Goal: Transaction & Acquisition: Subscribe to service/newsletter

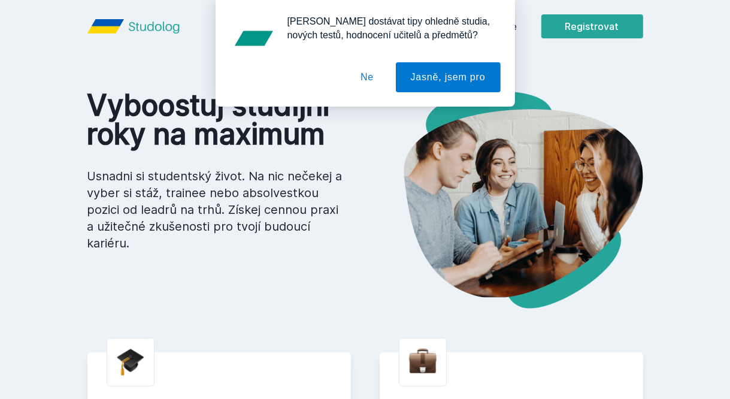
click at [371, 89] on button "Ne" at bounding box center [366, 77] width 43 height 30
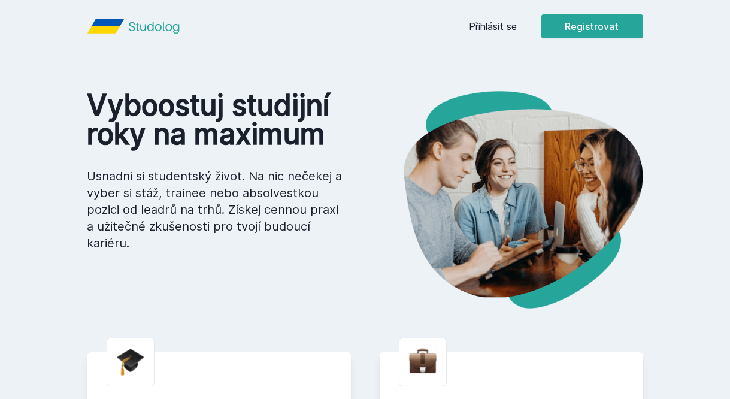
click at [503, 30] on link "Přihlásit se" at bounding box center [493, 26] width 48 height 14
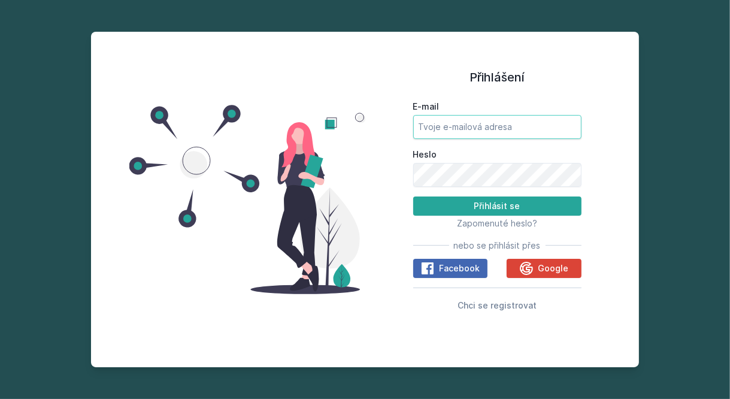
click at [453, 139] on input "E-mail" at bounding box center [497, 127] width 168 height 24
type input "[EMAIL_ADDRESS][DOMAIN_NAME]"
click at [559, 216] on button "Přihlásit se" at bounding box center [497, 205] width 168 height 19
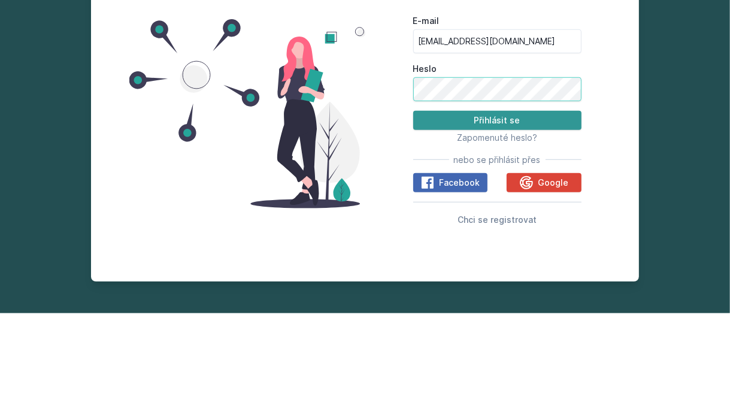
scroll to position [4, 0]
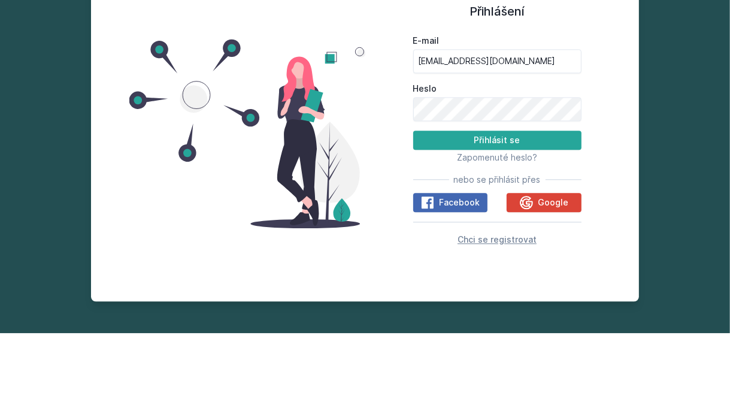
click at [505, 310] on span "Chci se registrovat" at bounding box center [496, 305] width 79 height 10
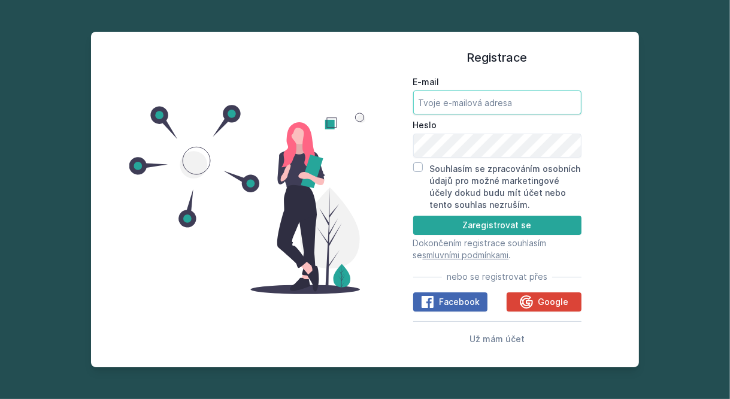
click at [554, 114] on input "E-mail" at bounding box center [497, 102] width 168 height 24
type input "[EMAIL_ADDRESS][DOMAIN_NAME]"
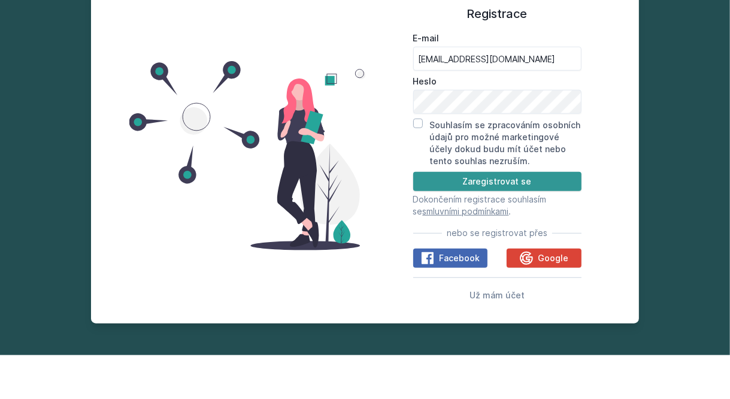
click at [564, 235] on button "Zaregistrovat se" at bounding box center [497, 225] width 168 height 19
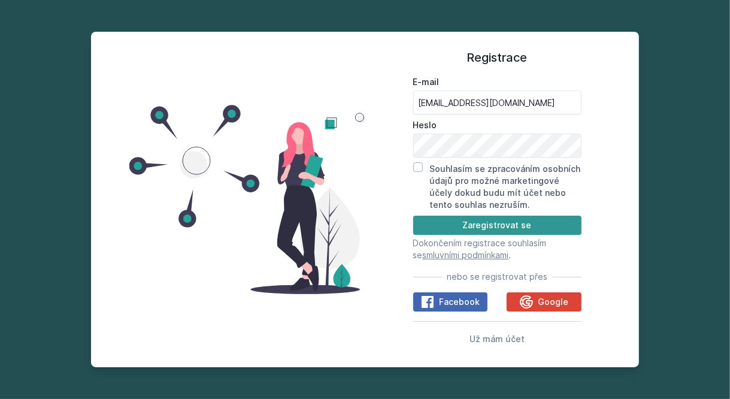
click at [546, 235] on button "Zaregistrovat se" at bounding box center [497, 225] width 168 height 19
click at [545, 235] on button "Zaregistrovat se" at bounding box center [497, 225] width 168 height 19
click at [417, 172] on input "Souhlasím se zpracováním osobních údajů pro možné marketingové účely dokud budu…" at bounding box center [418, 167] width 10 height 10
click at [535, 235] on button "Zaregistrovat se" at bounding box center [497, 225] width 168 height 19
click at [431, 197] on label "Souhlasím se zpracováním osobních údajů pro možné marketingové účely dokud budu…" at bounding box center [505, 186] width 151 height 46
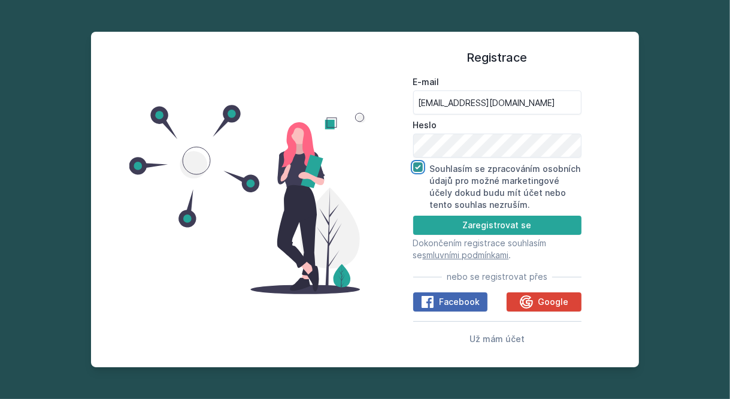
click at [423, 172] on input "Souhlasím se zpracováním osobních údajů pro možné marketingové účely dokud budu…" at bounding box center [418, 167] width 10 height 10
checkbox input "false"
click at [560, 235] on button "Zaregistrovat se" at bounding box center [497, 225] width 168 height 19
click at [533, 235] on button "Zaregistrovat se" at bounding box center [497, 225] width 168 height 19
click at [545, 261] on form "E-mail [EMAIL_ADDRESS][DOMAIN_NAME] Heslo Souhlasím se zpracováním osobních úda…" at bounding box center [497, 168] width 168 height 185
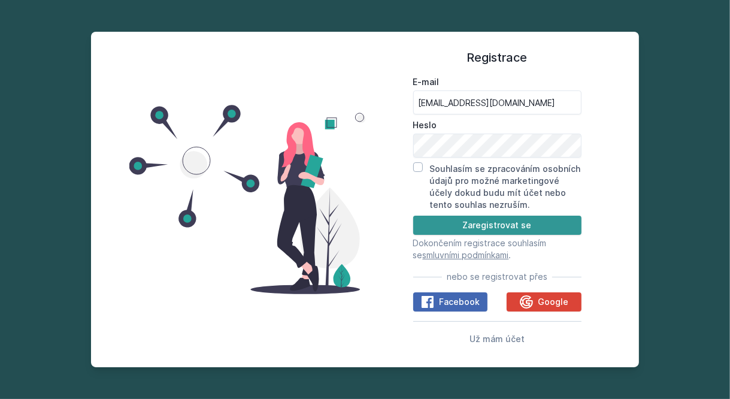
click at [546, 235] on button "Zaregistrovat se" at bounding box center [497, 225] width 168 height 19
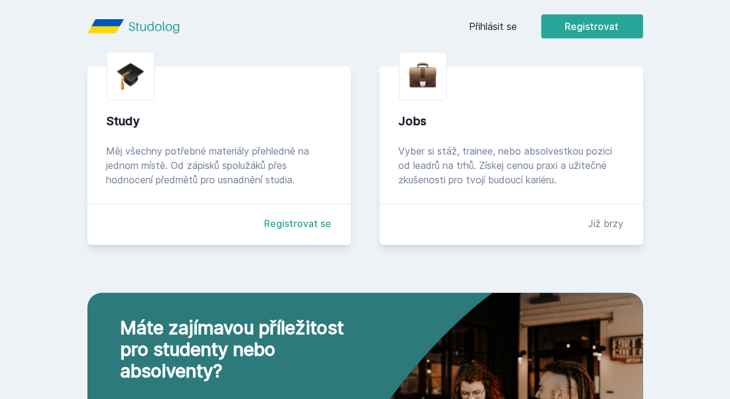
scroll to position [307, 0]
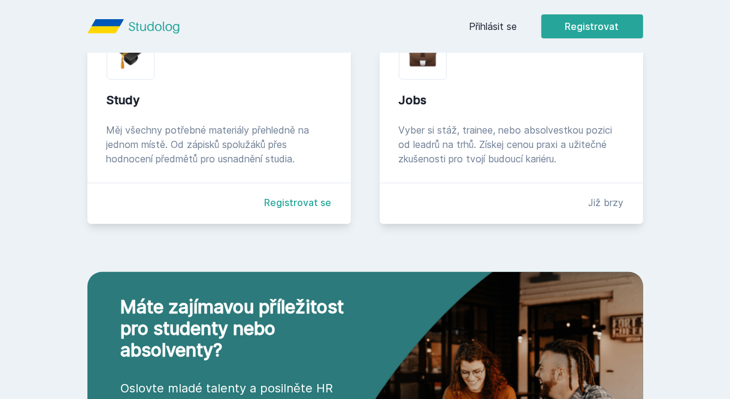
click at [296, 205] on link "Registrovat se" at bounding box center [298, 202] width 67 height 14
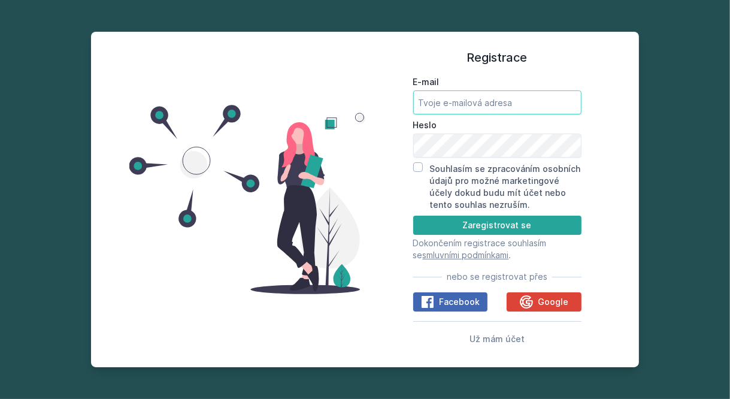
click at [459, 114] on input "E-mail" at bounding box center [497, 102] width 168 height 24
type input "[EMAIL_ADDRESS][DOMAIN_NAME]"
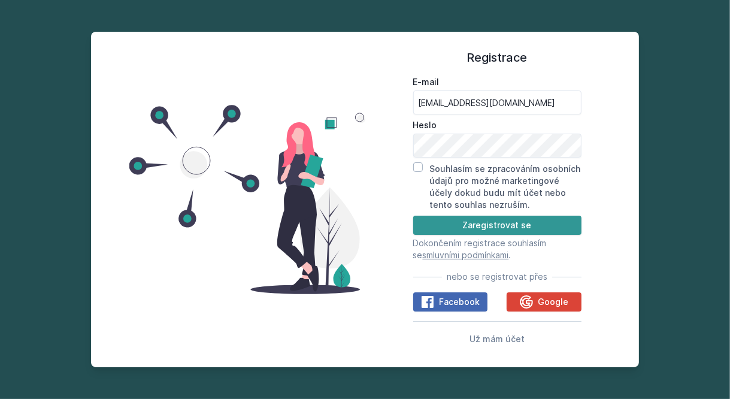
click at [562, 235] on button "Zaregistrovat se" at bounding box center [497, 225] width 168 height 19
click at [491, 235] on button "Zaregistrovat se" at bounding box center [497, 225] width 168 height 19
